Goal: Obtain resource: Obtain resource

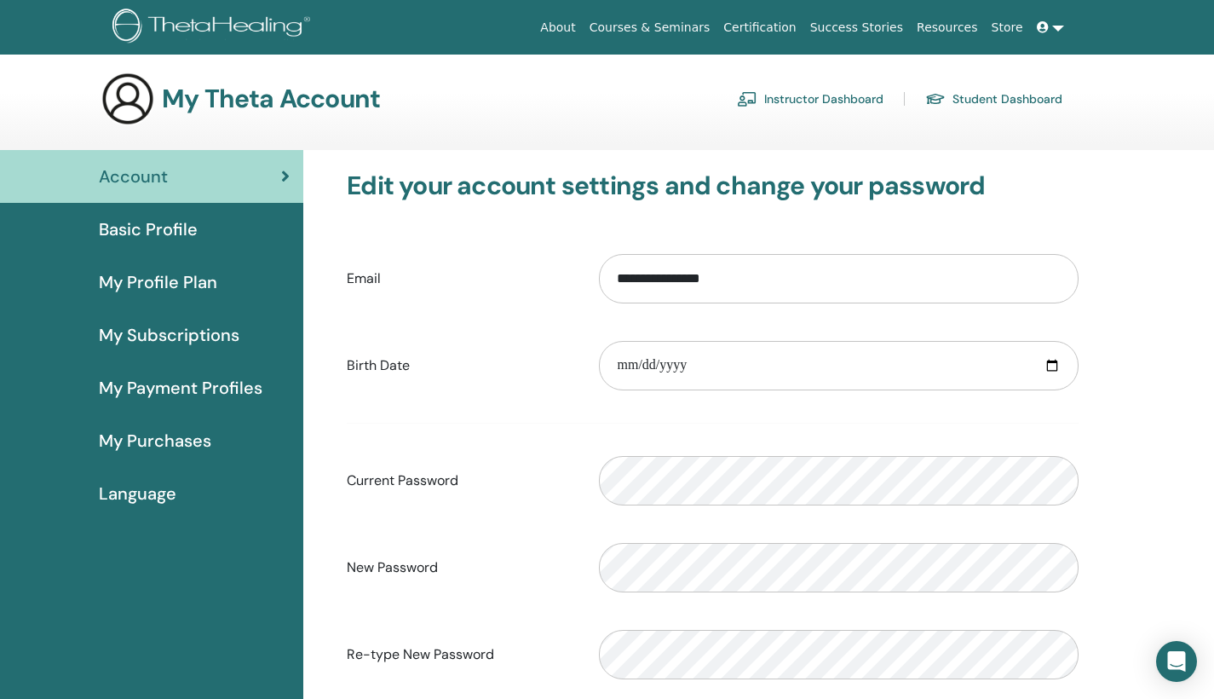
scroll to position [10, 0]
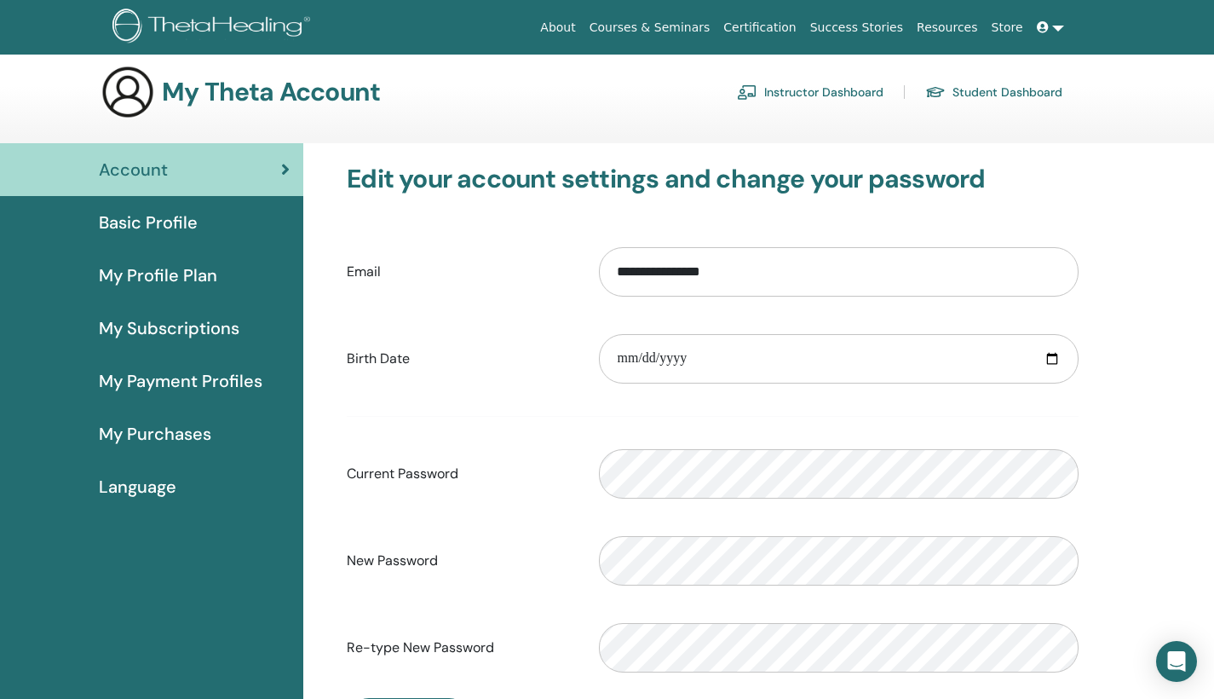
click at [860, 94] on link "Instructor Dashboard" at bounding box center [810, 91] width 147 height 27
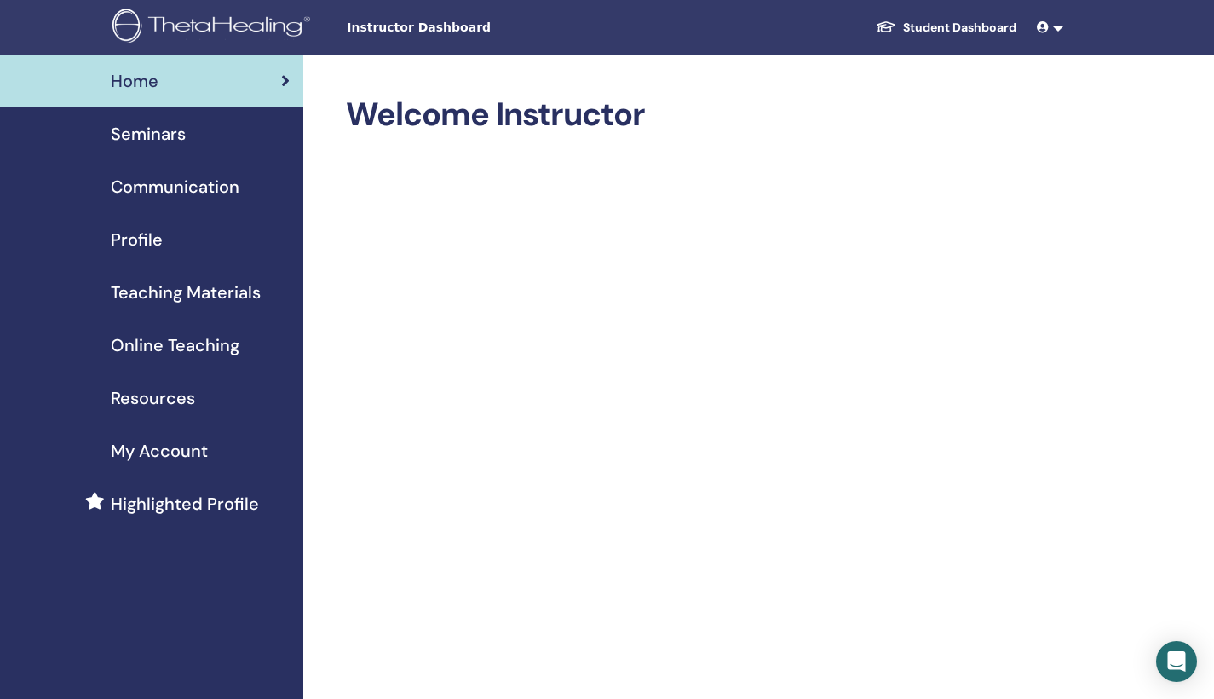
click at [1046, 26] on icon at bounding box center [1043, 27] width 12 height 12
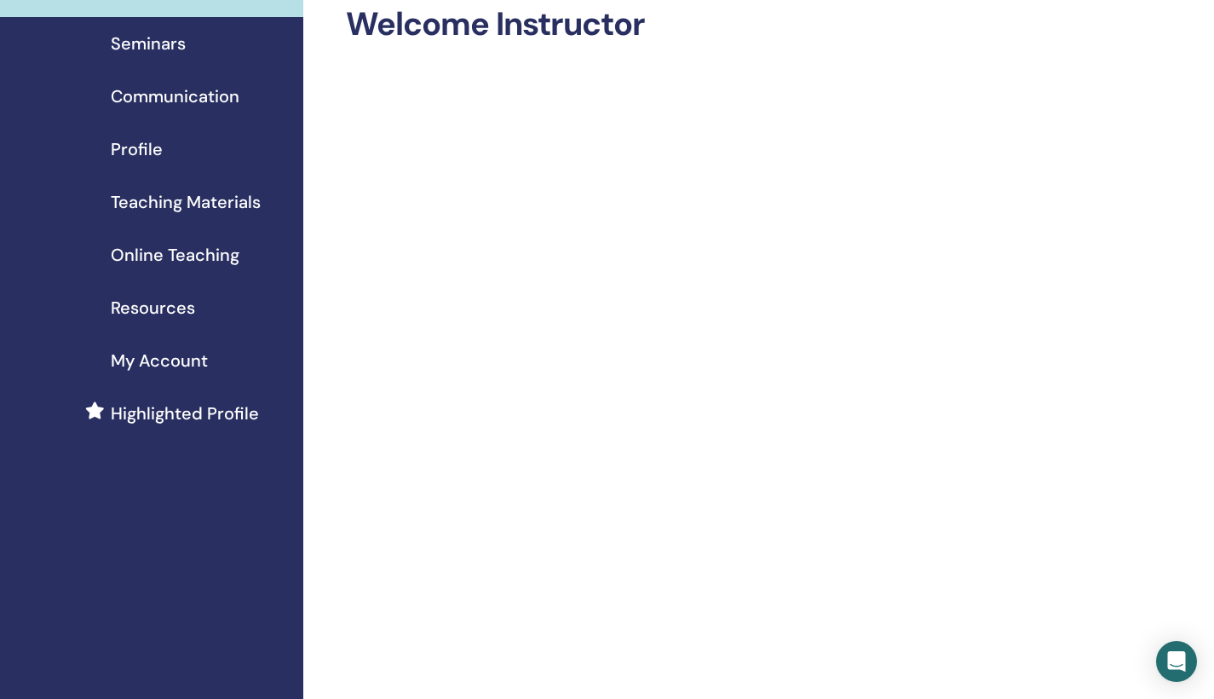
scroll to position [50, 0]
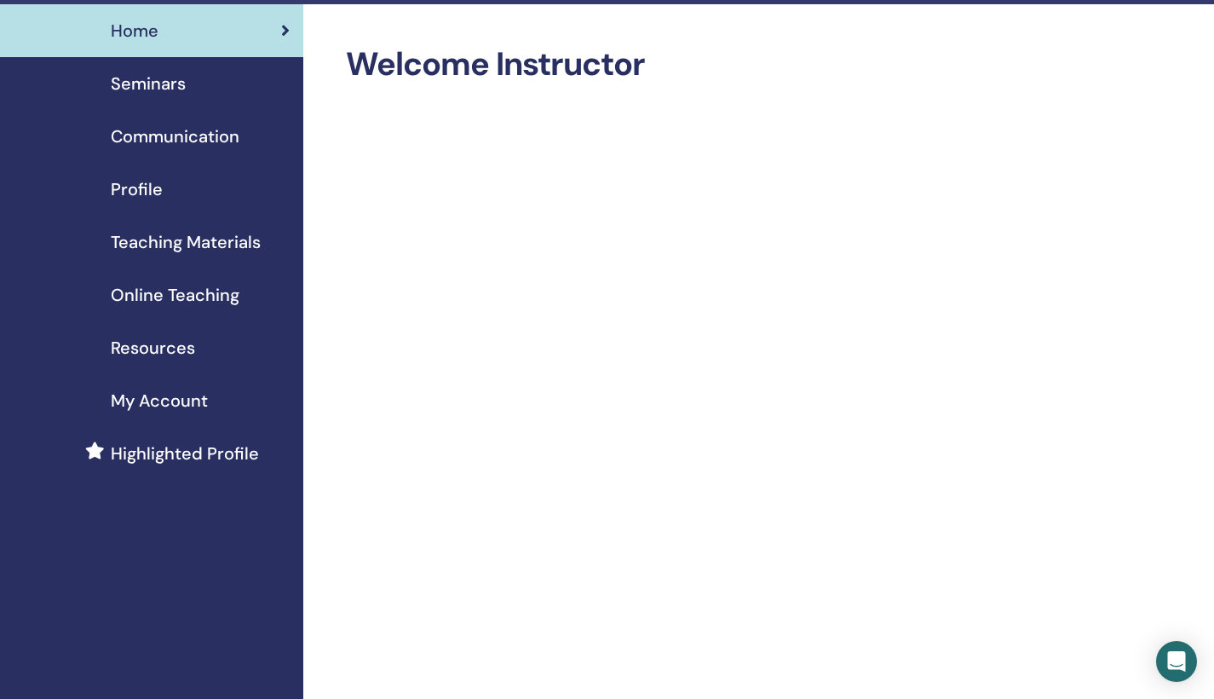
click at [114, 247] on span "Teaching Materials" at bounding box center [186, 242] width 150 height 26
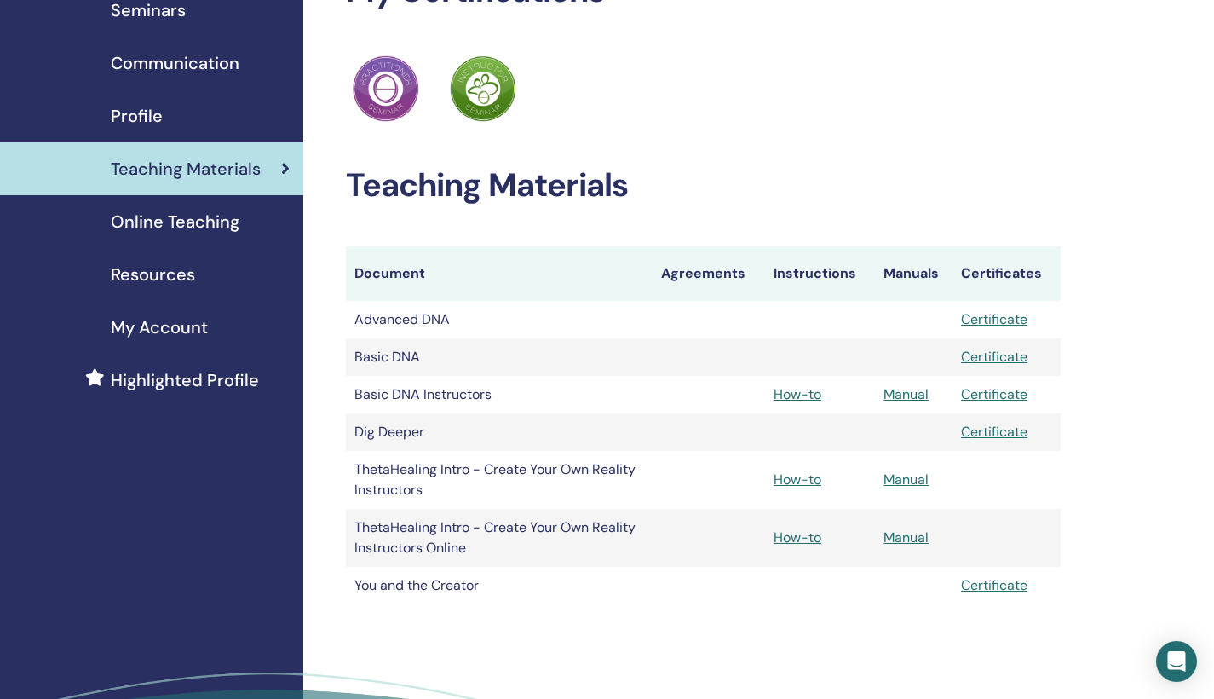
scroll to position [127, 0]
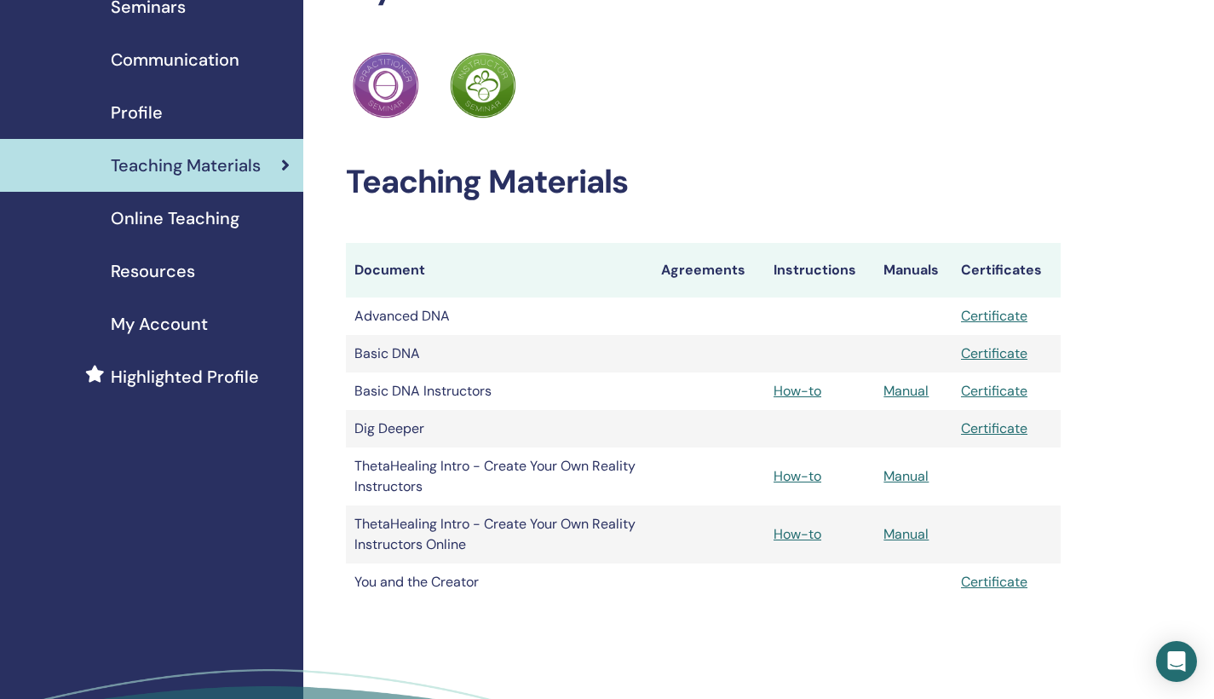
click at [1014, 353] on link "Certificate" at bounding box center [994, 353] width 66 height 18
click at [1053, 101] on div "ThetaHealing Practitioner ThetaHealing Instructor" at bounding box center [703, 86] width 715 height 74
click at [804, 396] on link "How-to" at bounding box center [798, 391] width 48 height 18
